Goal: Transaction & Acquisition: Purchase product/service

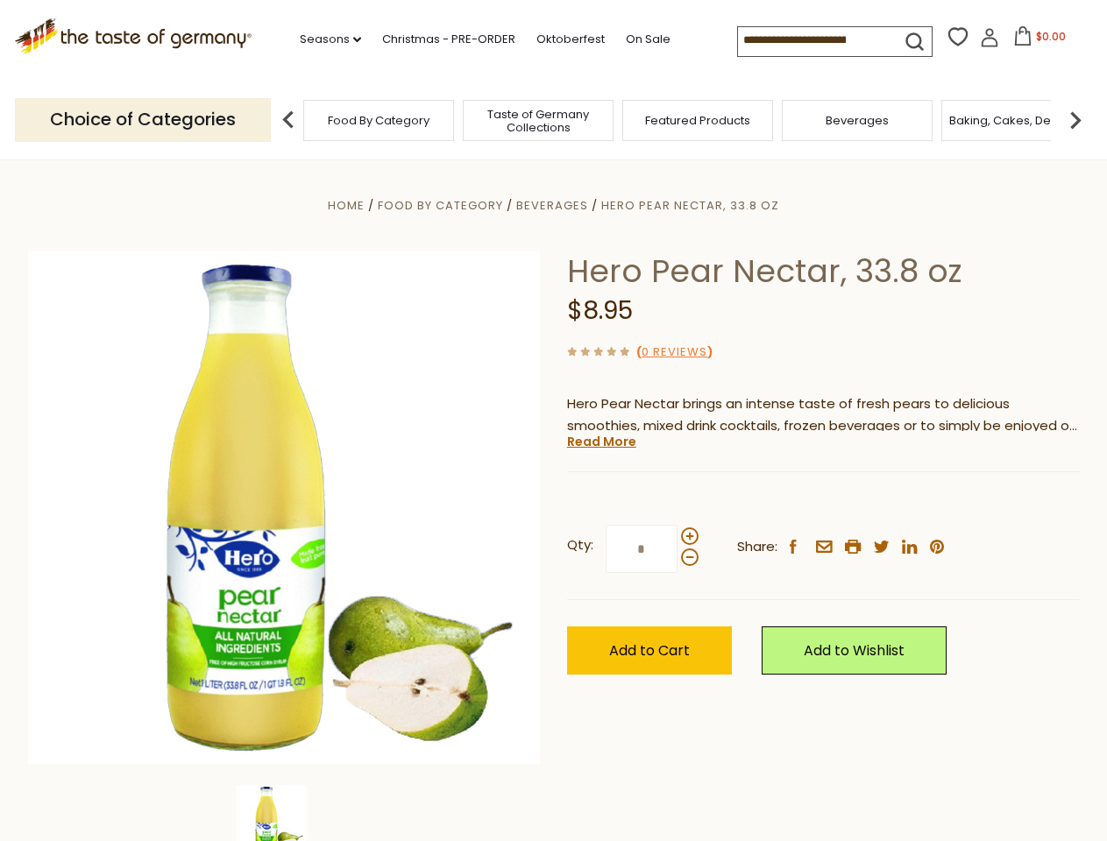
click at [553, 421] on div "Home Food By Category [GEOGRAPHIC_DATA] Hero Pear Nectar, 33.8 oz Hero Pear Nec…" at bounding box center [554, 532] width 1078 height 675
click at [323, 39] on link "Seasons dropdown_arrow" at bounding box center [330, 39] width 61 height 19
click at [1036, 41] on span "$0.00" at bounding box center [1051, 36] width 30 height 15
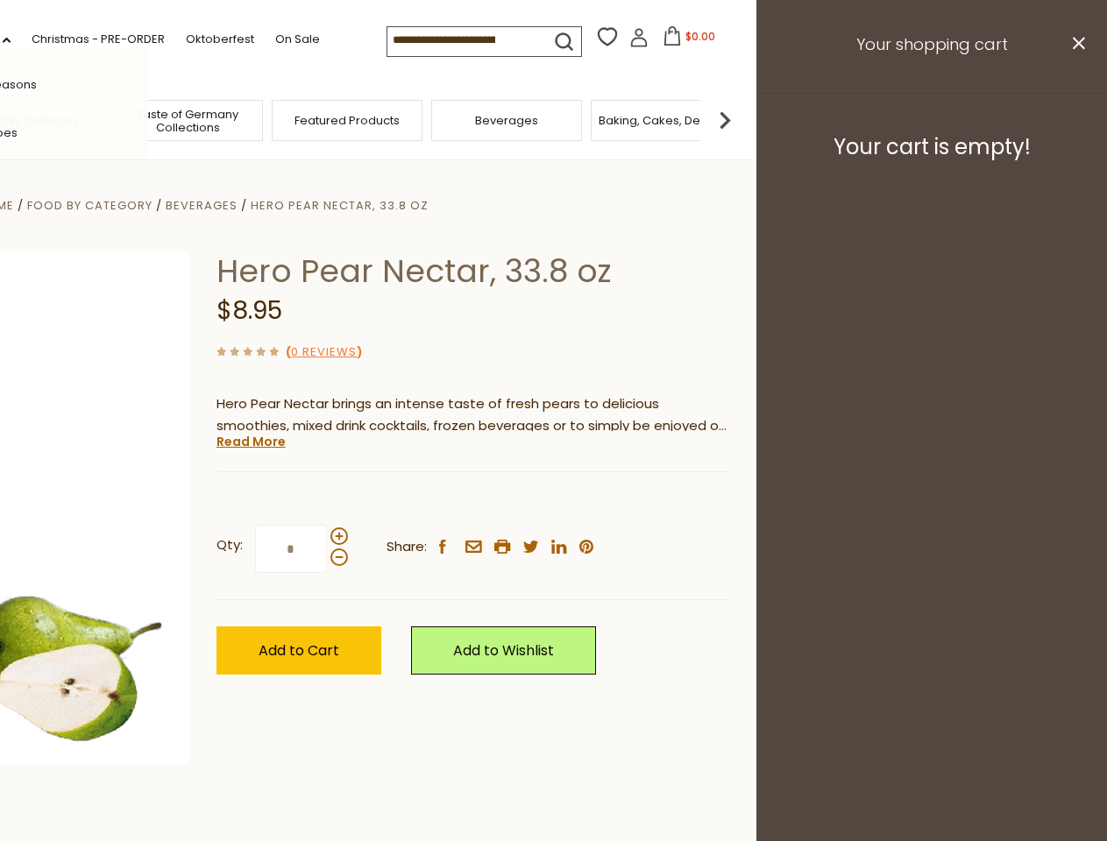
click at [148, 119] on div "All Seasons Recipes Game Day [DATE] [DATE] [DATE][PERSON_NAME] [DATE] Springfes…" at bounding box center [48, 420] width 199 height 743
click at [742, 119] on img at bounding box center [724, 120] width 35 height 35
click at [553, 500] on div "Qty: * Share: facebook email printer twitter linkedin pinterest" at bounding box center [472, 550] width 513 height 102
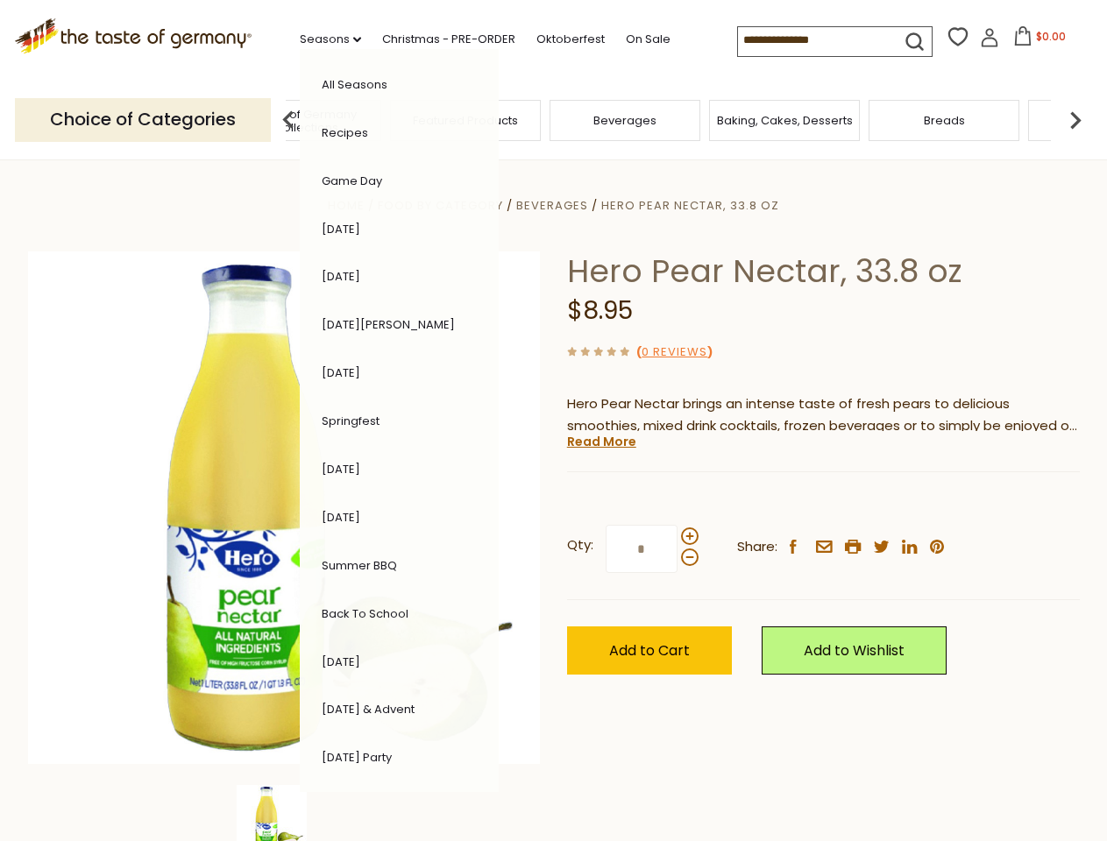
click at [284, 813] on img at bounding box center [272, 820] width 70 height 70
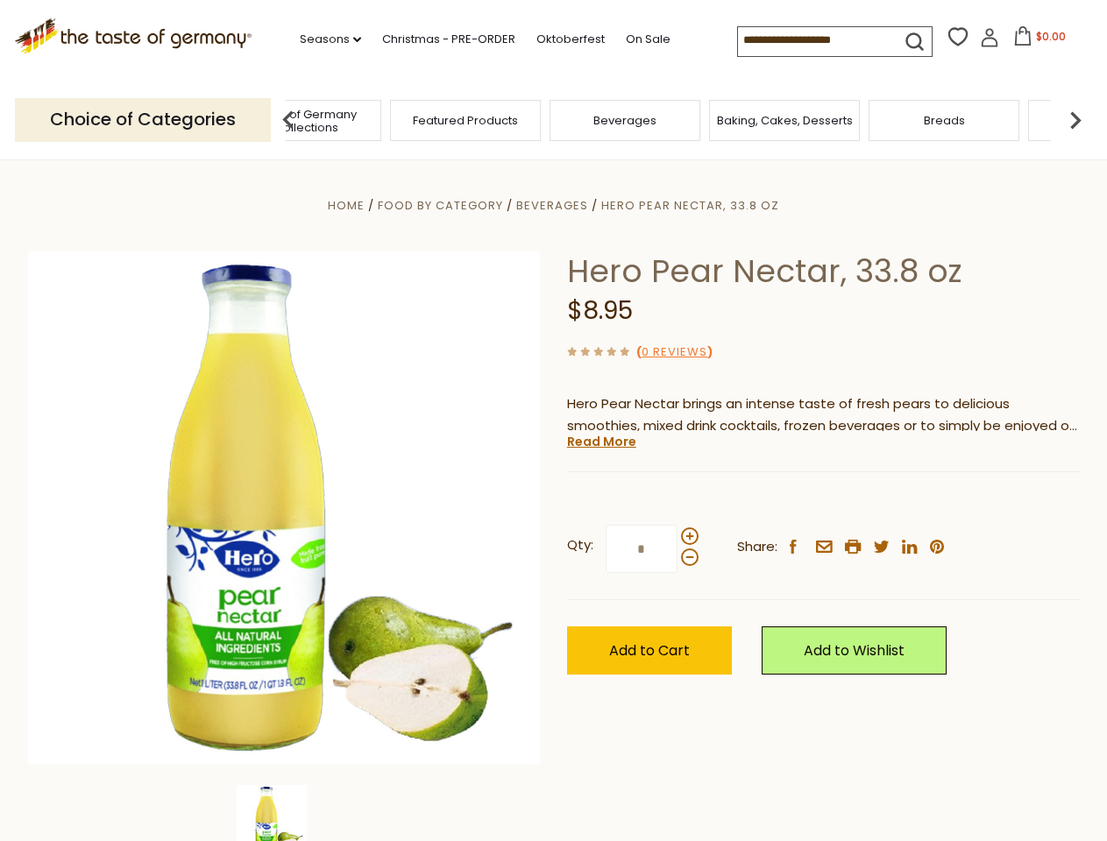
click at [284, 813] on img at bounding box center [272, 820] width 70 height 70
click at [600, 442] on link "Read More" at bounding box center [601, 442] width 69 height 18
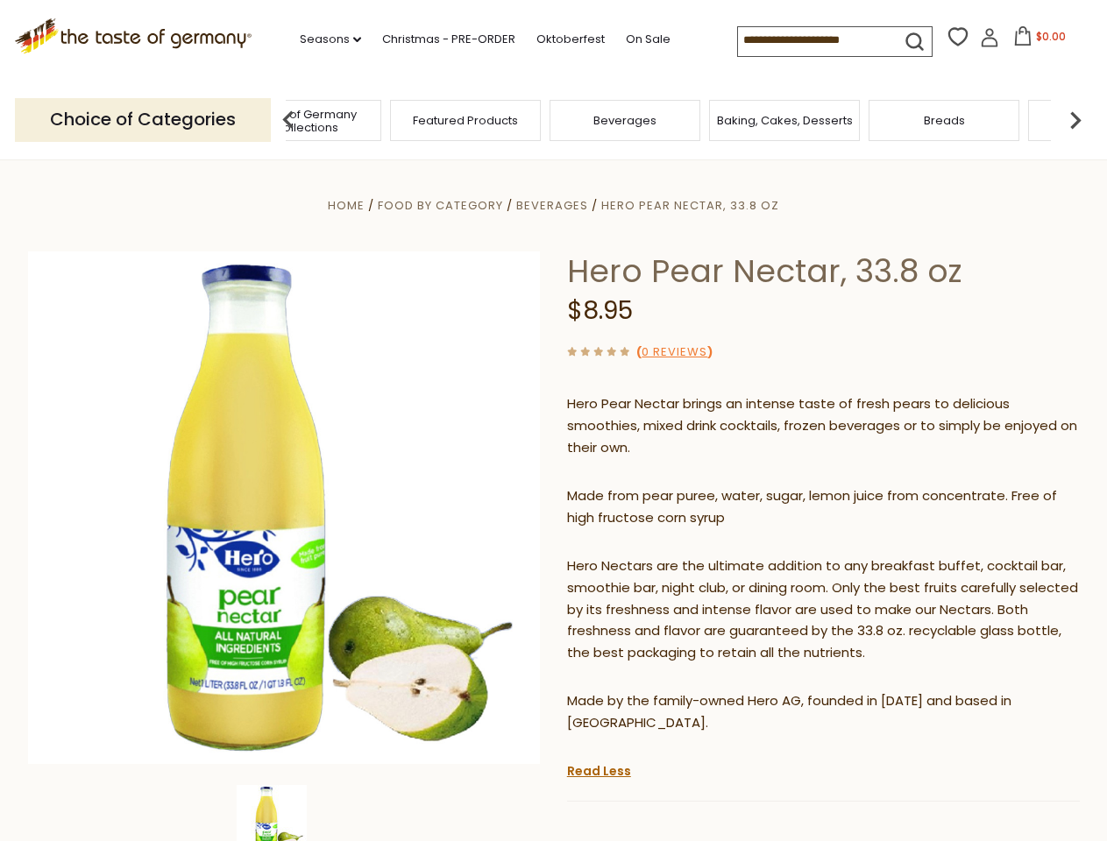
click at [689, 556] on p "Hero Nectars are the ultimate addition to any breakfast buffet, cocktail bar, s…" at bounding box center [823, 611] width 513 height 110
